Goal: Transaction & Acquisition: Purchase product/service

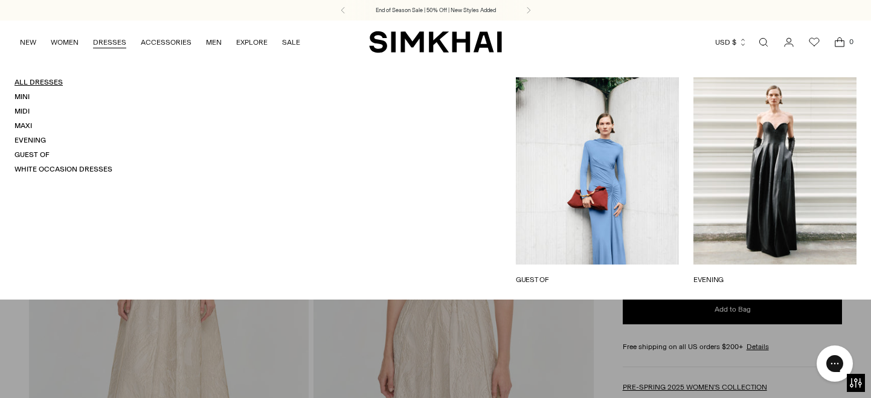
click at [34, 83] on link "All Dresses" at bounding box center [38, 82] width 48 height 8
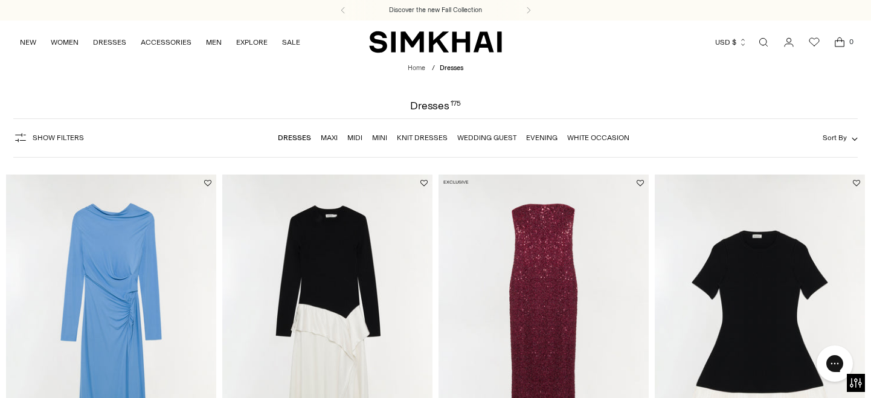
click at [65, 138] on span "Show Filters" at bounding box center [58, 137] width 51 height 8
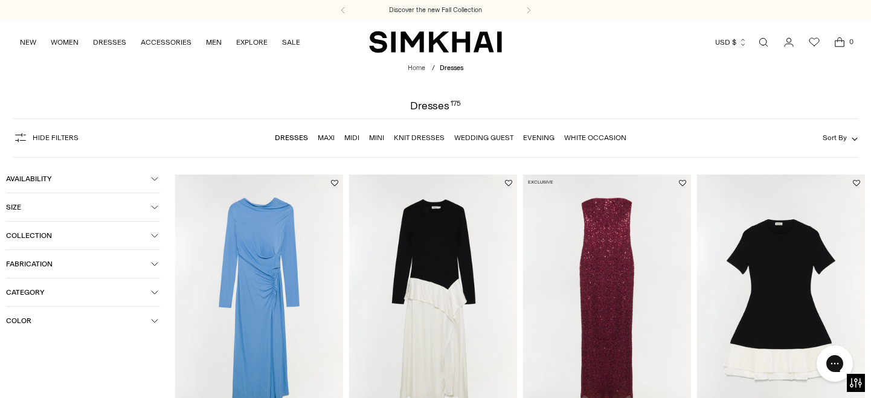
scroll to position [64, 0]
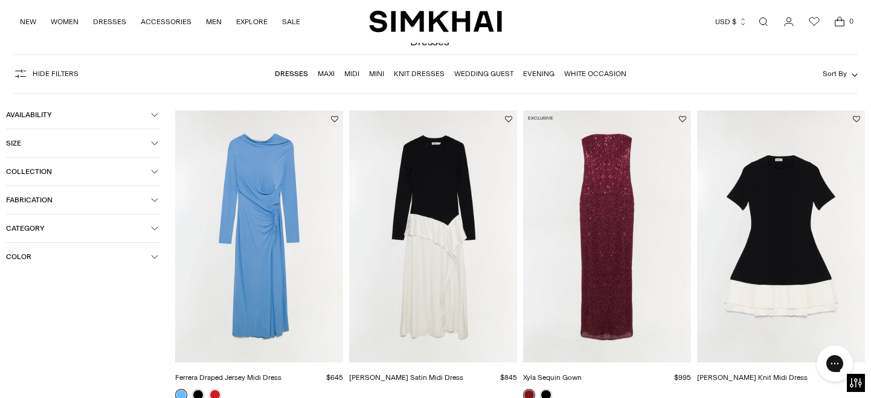
click at [59, 265] on button "Color" at bounding box center [83, 257] width 154 height 28
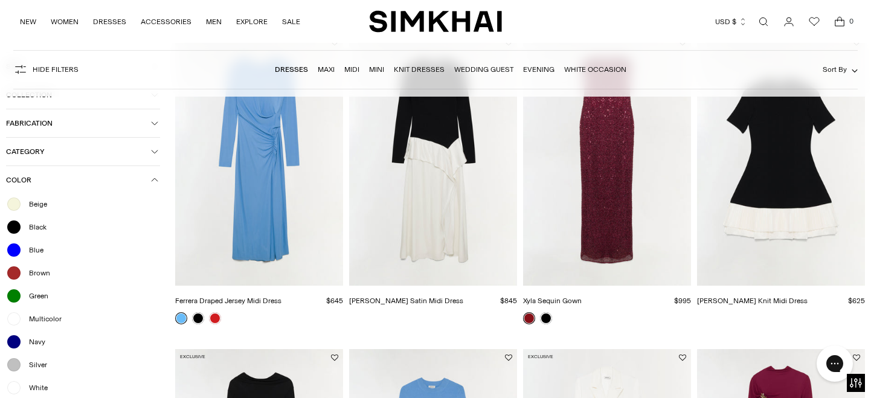
click at [37, 209] on span "Beige" at bounding box center [34, 204] width 25 height 11
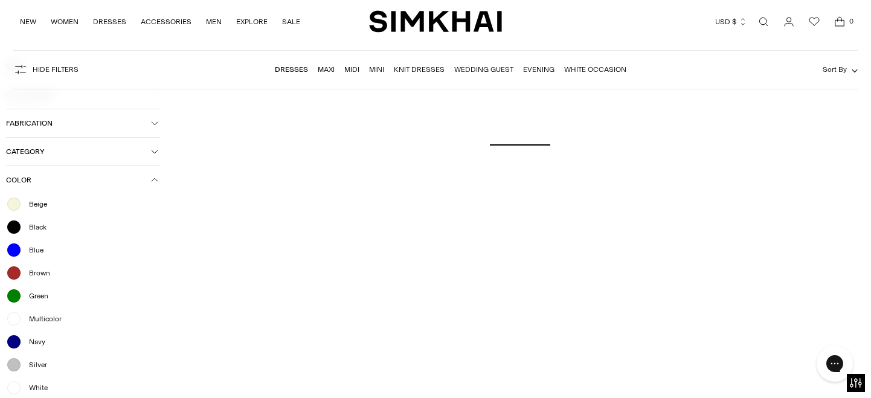
scroll to position [251, 0]
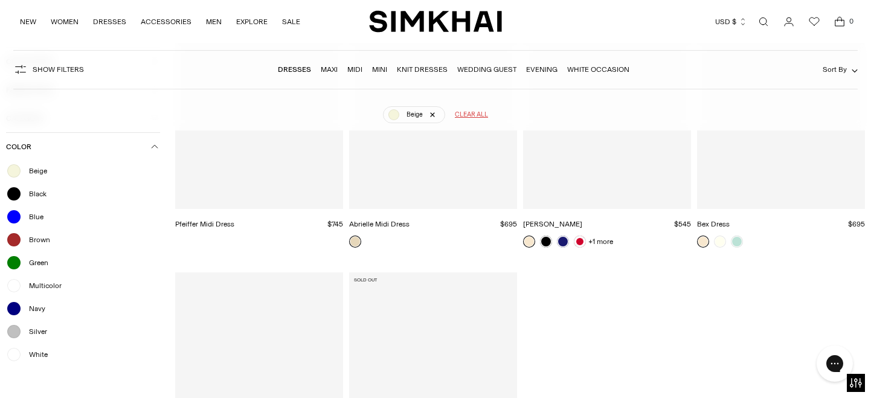
click at [37, 266] on span "Green" at bounding box center [35, 262] width 27 height 11
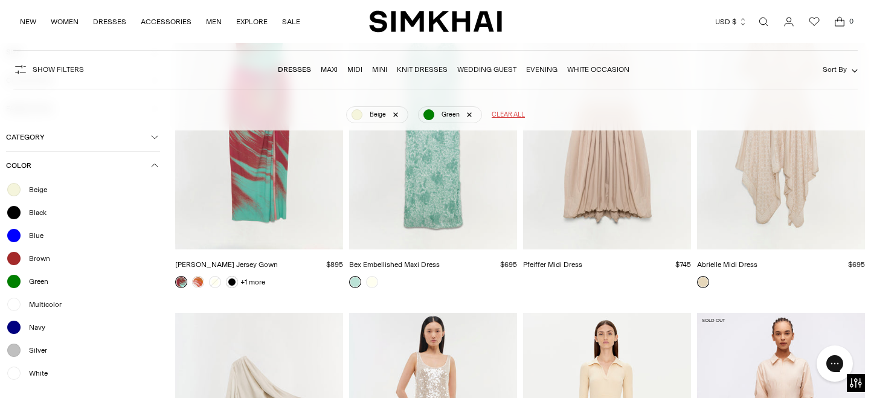
scroll to position [317, 0]
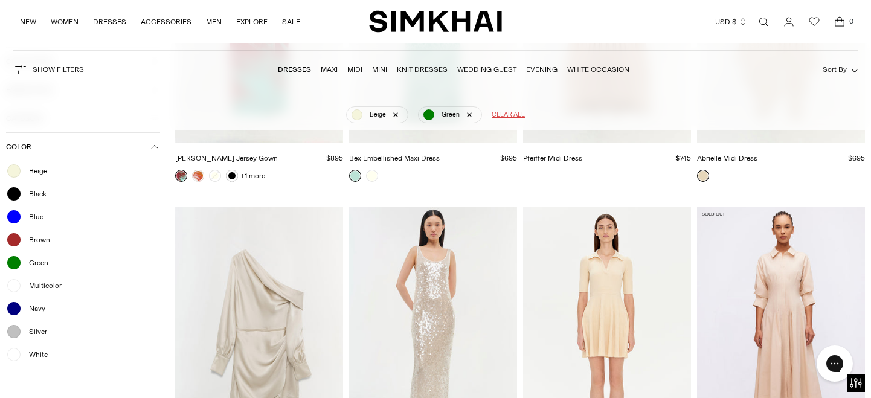
click at [31, 241] on span "Brown" at bounding box center [36, 239] width 28 height 11
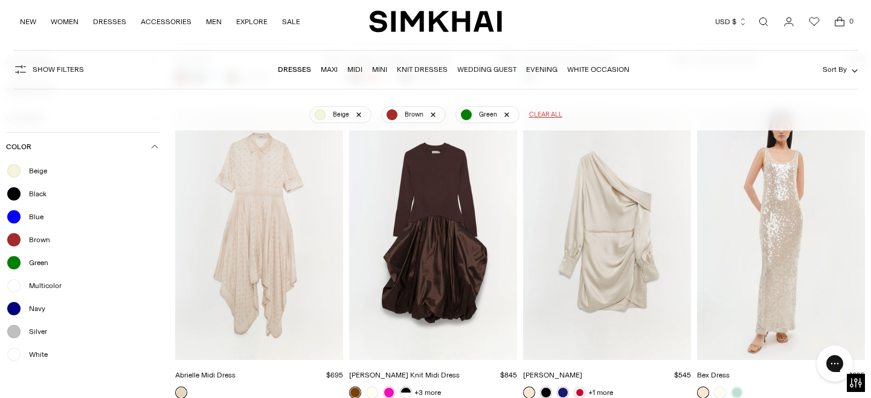
scroll to position [426, 0]
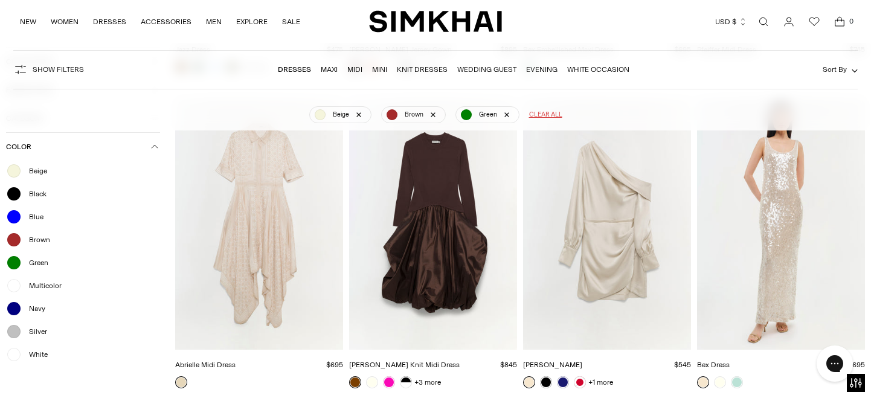
click at [34, 350] on div "White" at bounding box center [83, 355] width 154 height 16
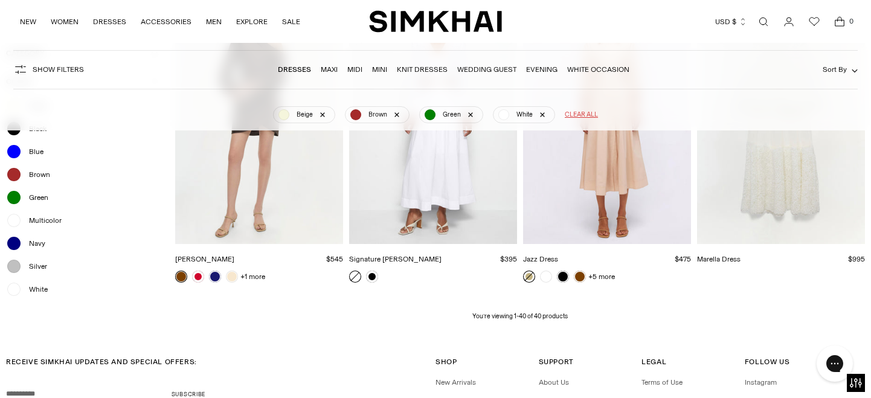
scroll to position [3049, 0]
